Goal: Task Accomplishment & Management: Complete application form

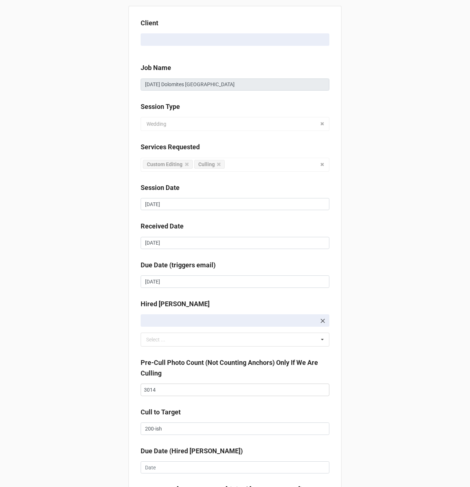
scroll to position [118, 0]
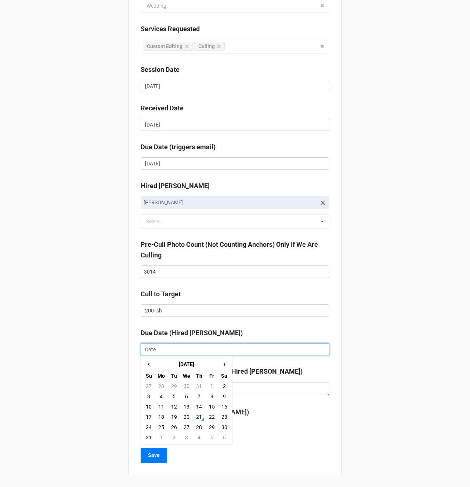
click at [149, 349] on input "text" at bounding box center [235, 350] width 189 height 12
click at [161, 426] on td "25" at bounding box center [161, 427] width 12 height 10
type input "[DATE]"
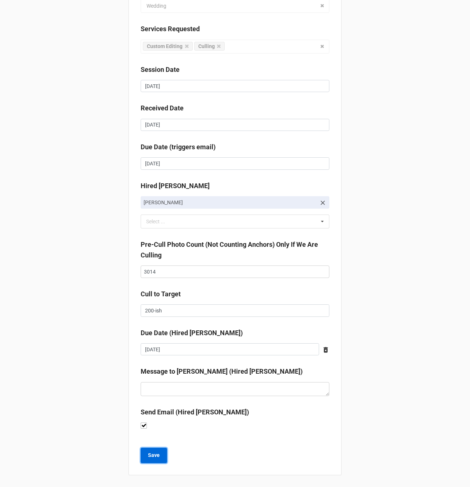
click at [153, 455] on b "Save" at bounding box center [154, 456] width 12 height 8
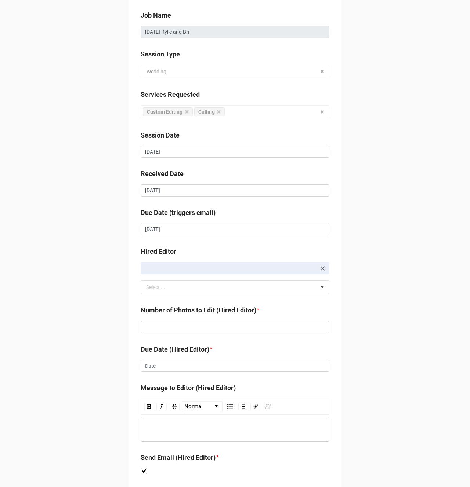
scroll to position [98, 0]
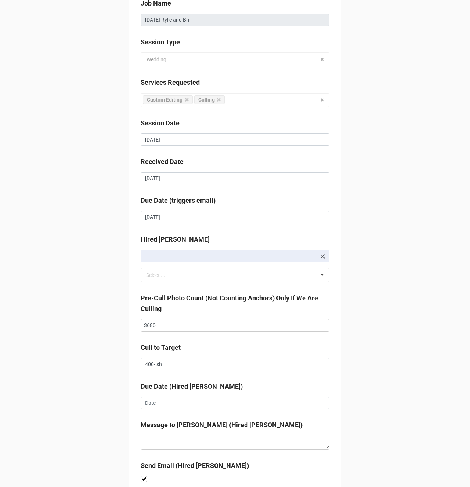
scroll to position [118, 0]
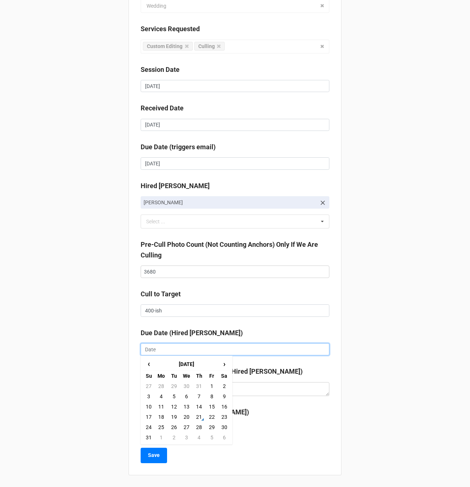
click at [152, 351] on input "text" at bounding box center [235, 350] width 189 height 12
click at [158, 427] on td "25" at bounding box center [161, 427] width 12 height 10
type input "[DATE]"
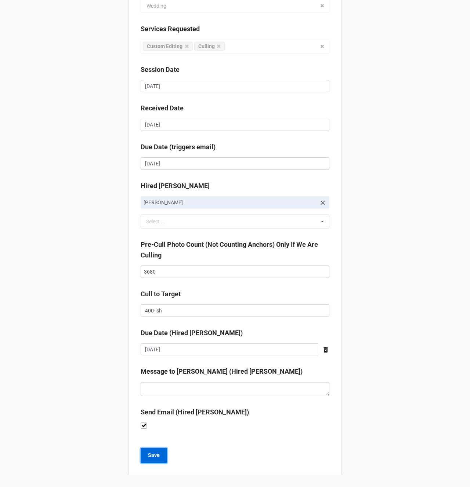
click at [155, 461] on button "Save" at bounding box center [154, 455] width 26 height 15
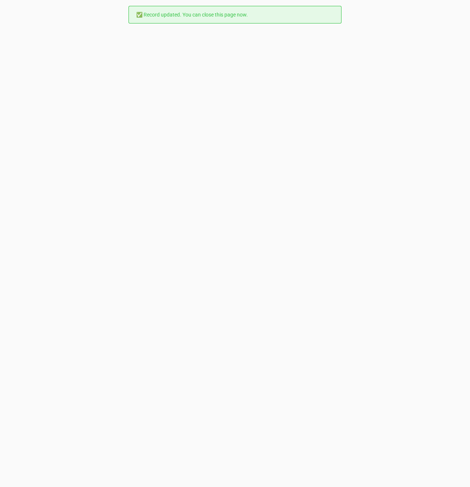
scroll to position [0, 0]
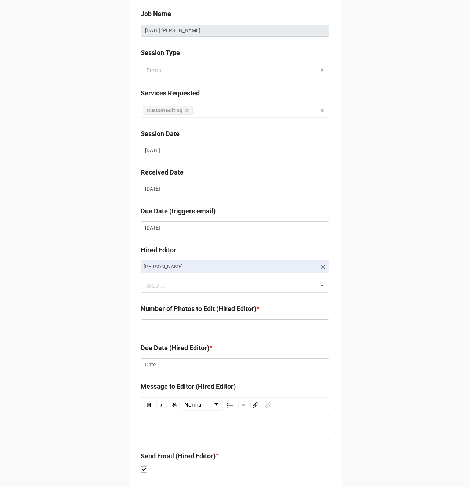
scroll to position [98, 0]
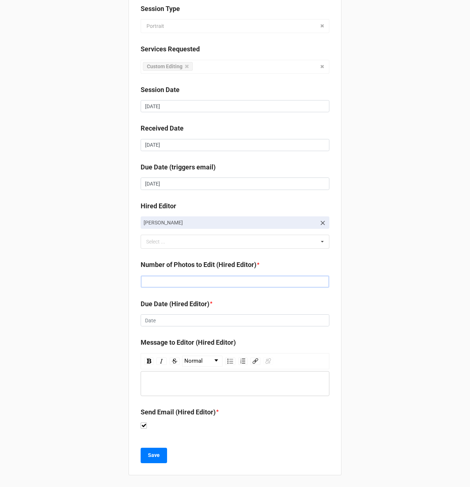
click at [171, 286] on input "text" at bounding box center [235, 282] width 189 height 12
type input "90"
click at [155, 322] on input "text" at bounding box center [235, 321] width 189 height 12
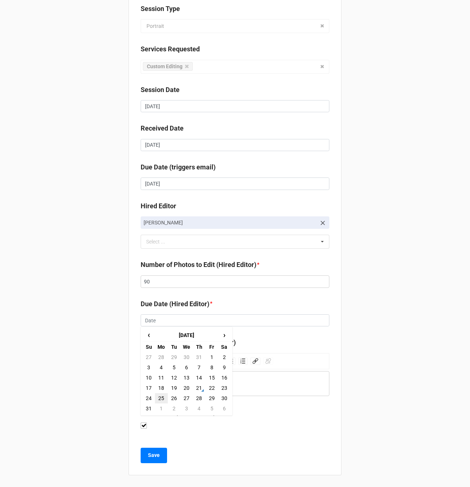
click at [159, 397] on td "25" at bounding box center [161, 398] width 12 height 10
type input "[DATE]"
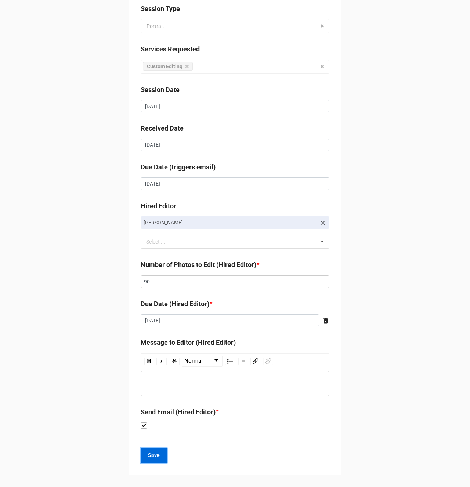
click at [149, 454] on b "Save" at bounding box center [154, 456] width 12 height 8
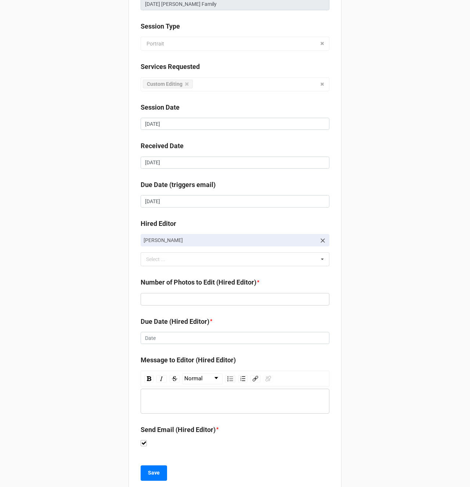
scroll to position [81, 0]
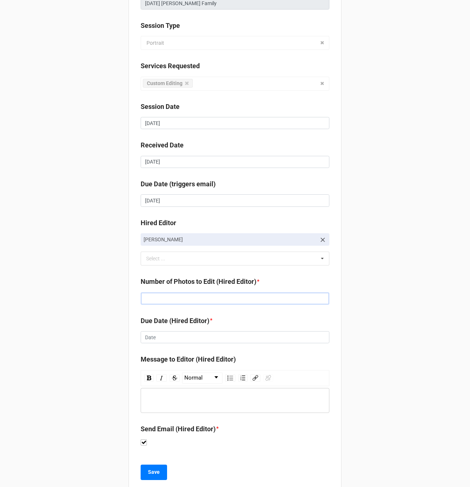
click at [156, 300] on input "text" at bounding box center [235, 299] width 189 height 12
type input "82"
click at [153, 337] on input "text" at bounding box center [235, 337] width 189 height 12
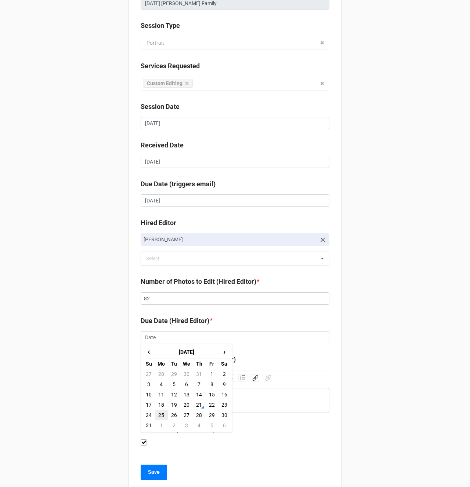
click at [159, 417] on td "25" at bounding box center [161, 415] width 12 height 10
type input "[DATE]"
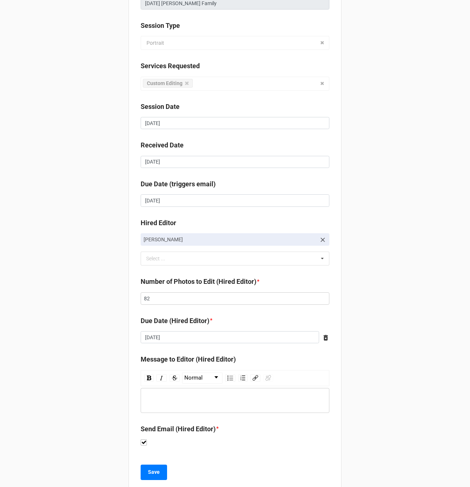
scroll to position [98, 0]
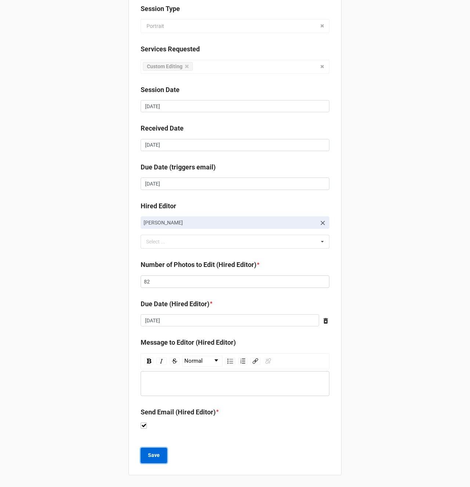
click at [153, 457] on b "Save" at bounding box center [154, 456] width 12 height 8
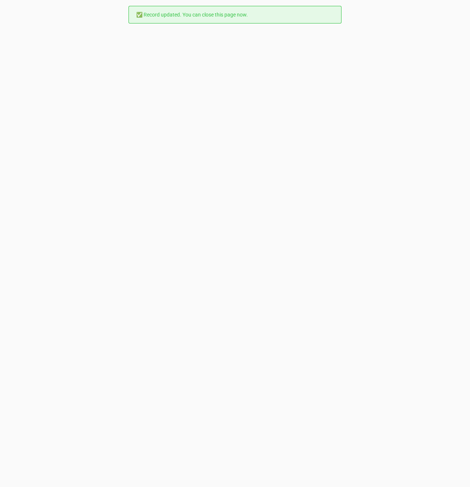
scroll to position [0, 0]
